Goal: Information Seeking & Learning: Learn about a topic

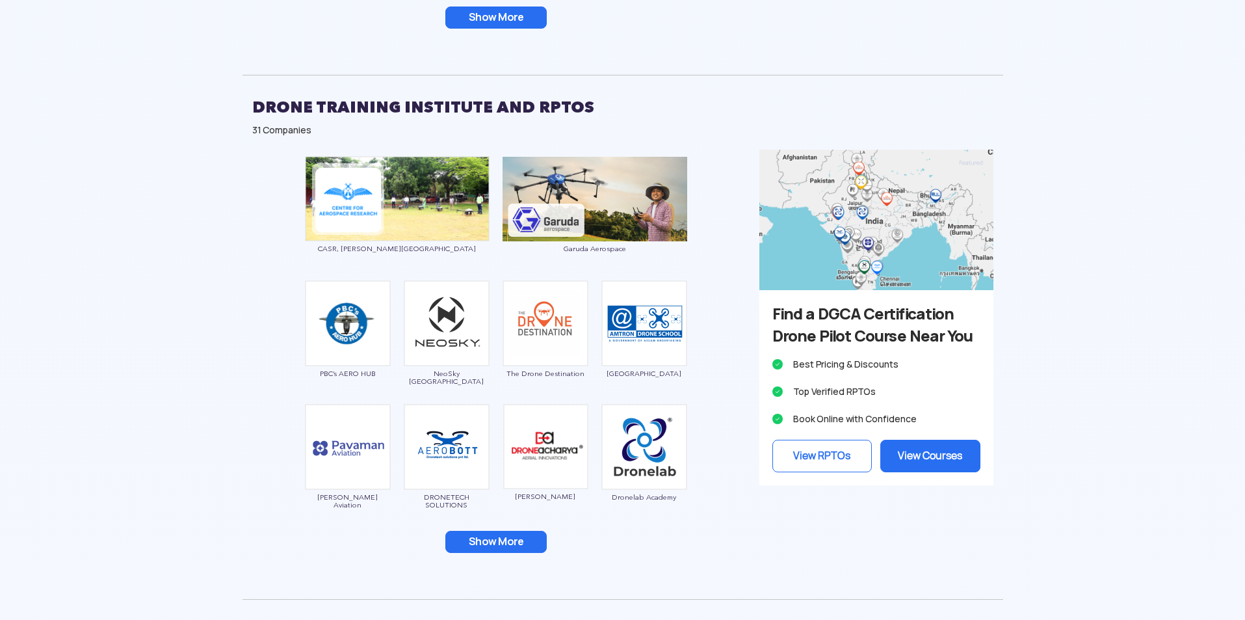
scroll to position [1430, 0]
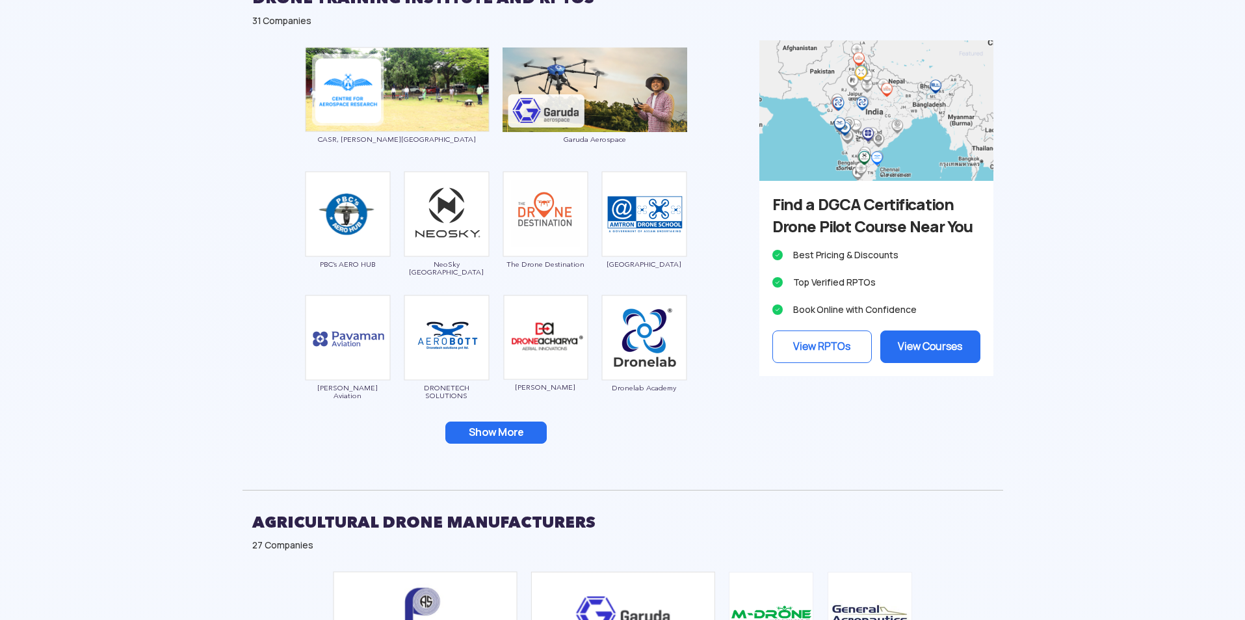
scroll to position [1690, 0]
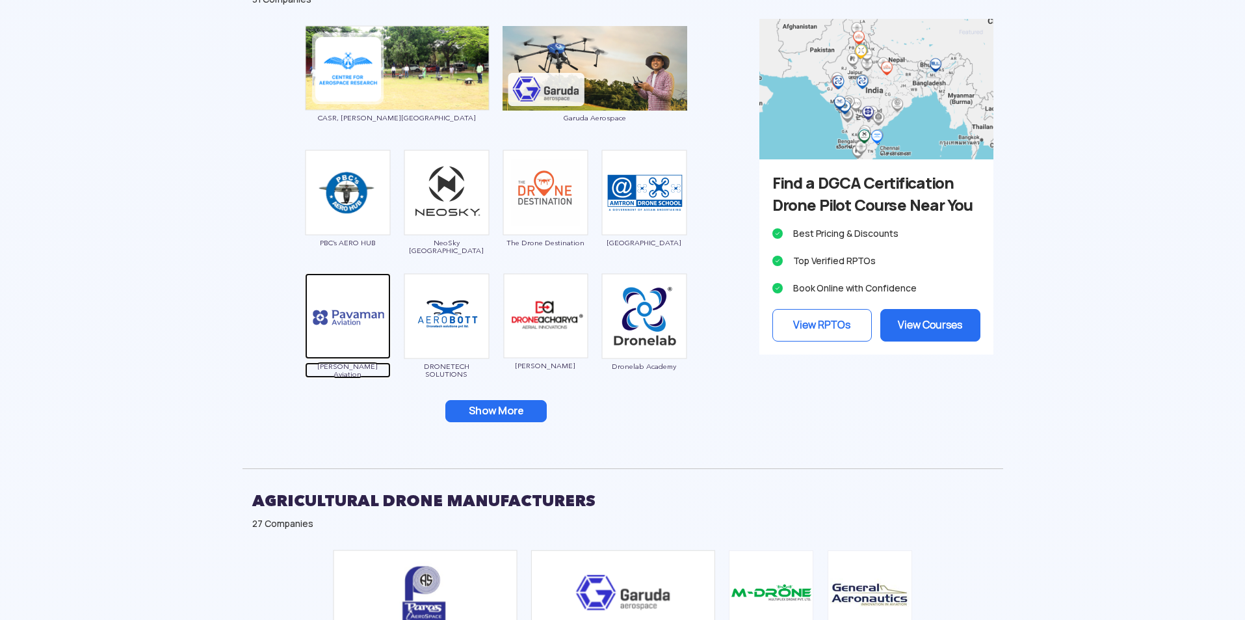
click at [351, 355] on img at bounding box center [348, 316] width 86 height 86
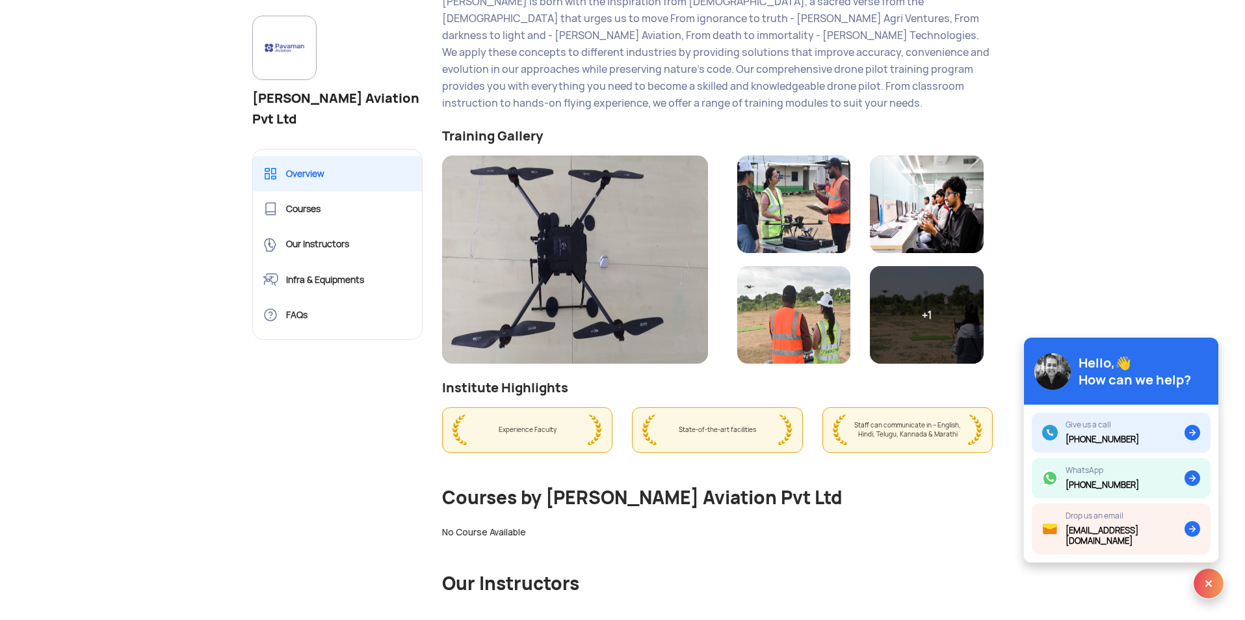
scroll to position [520, 0]
